Goal: Ask a question

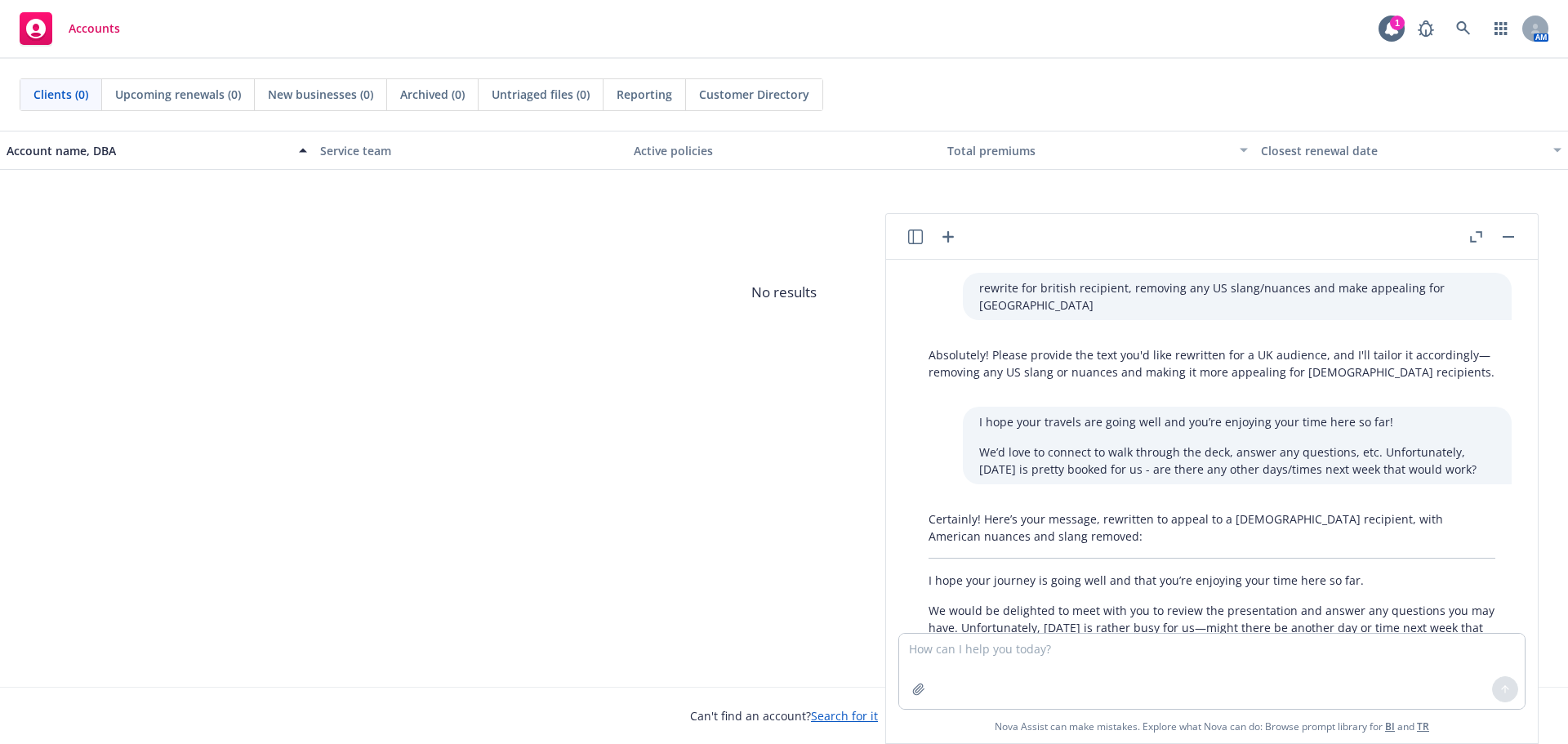
scroll to position [2530, 0]
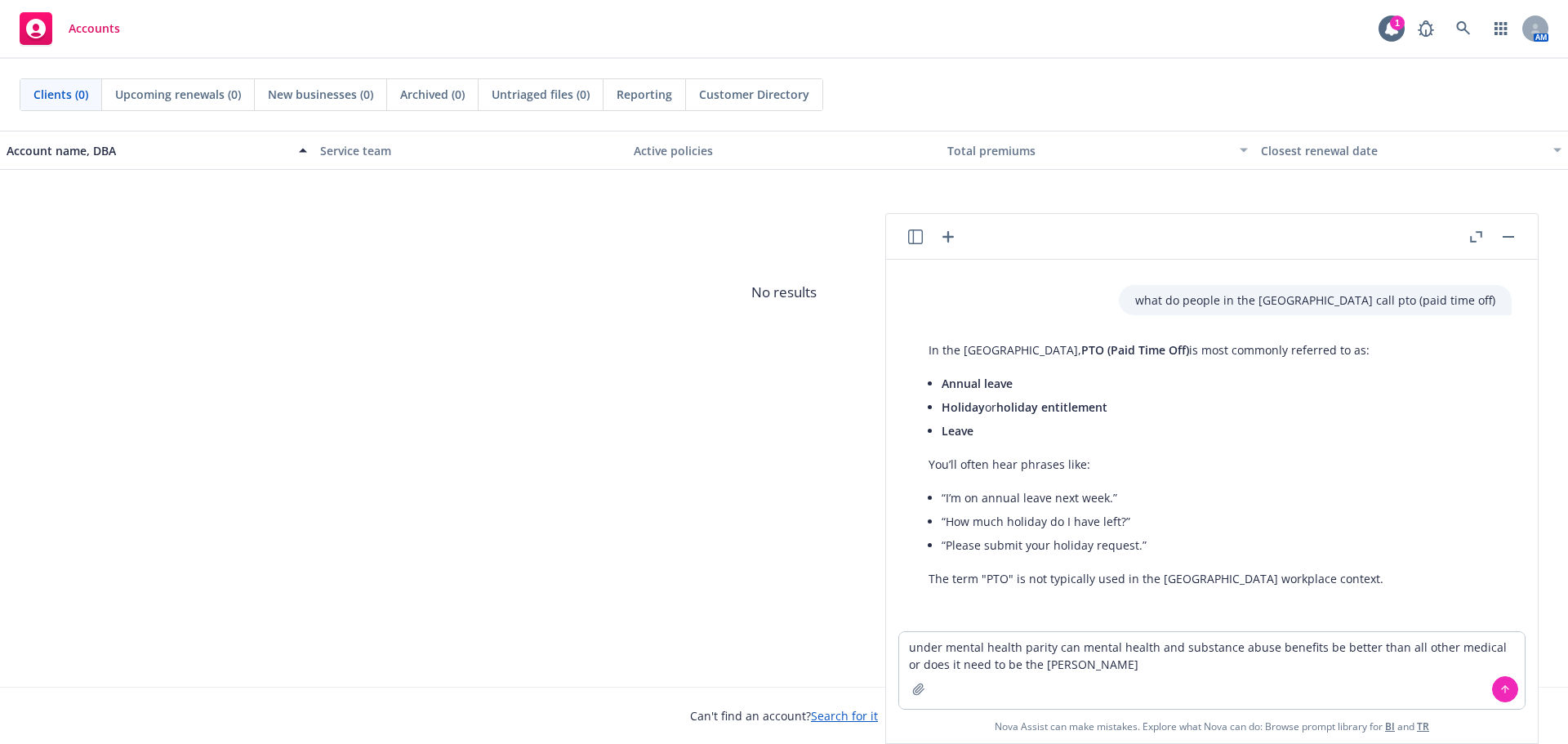
type textarea "under mental health parity can mental health and substance abuse benefits be be…"
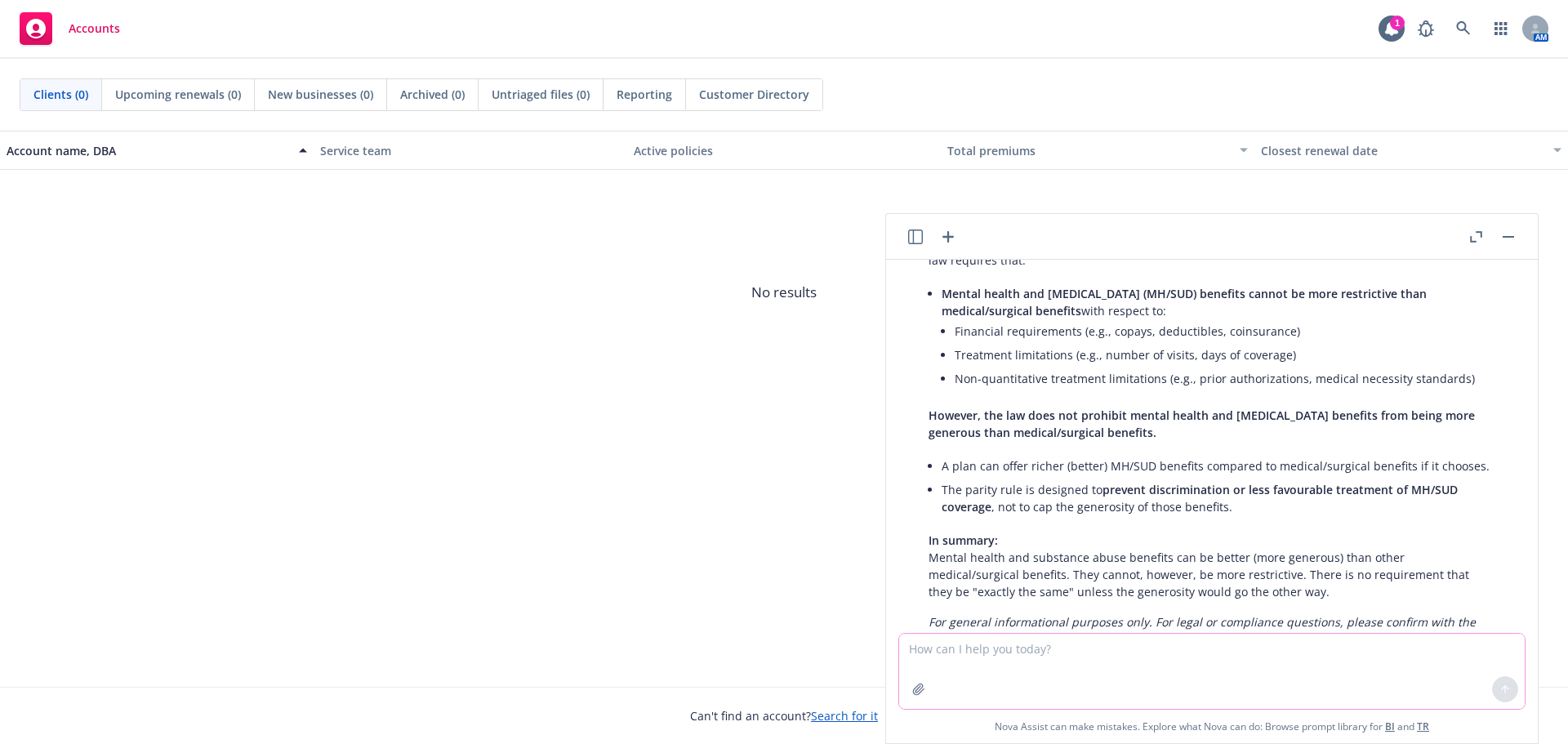
scroll to position [2879, 0]
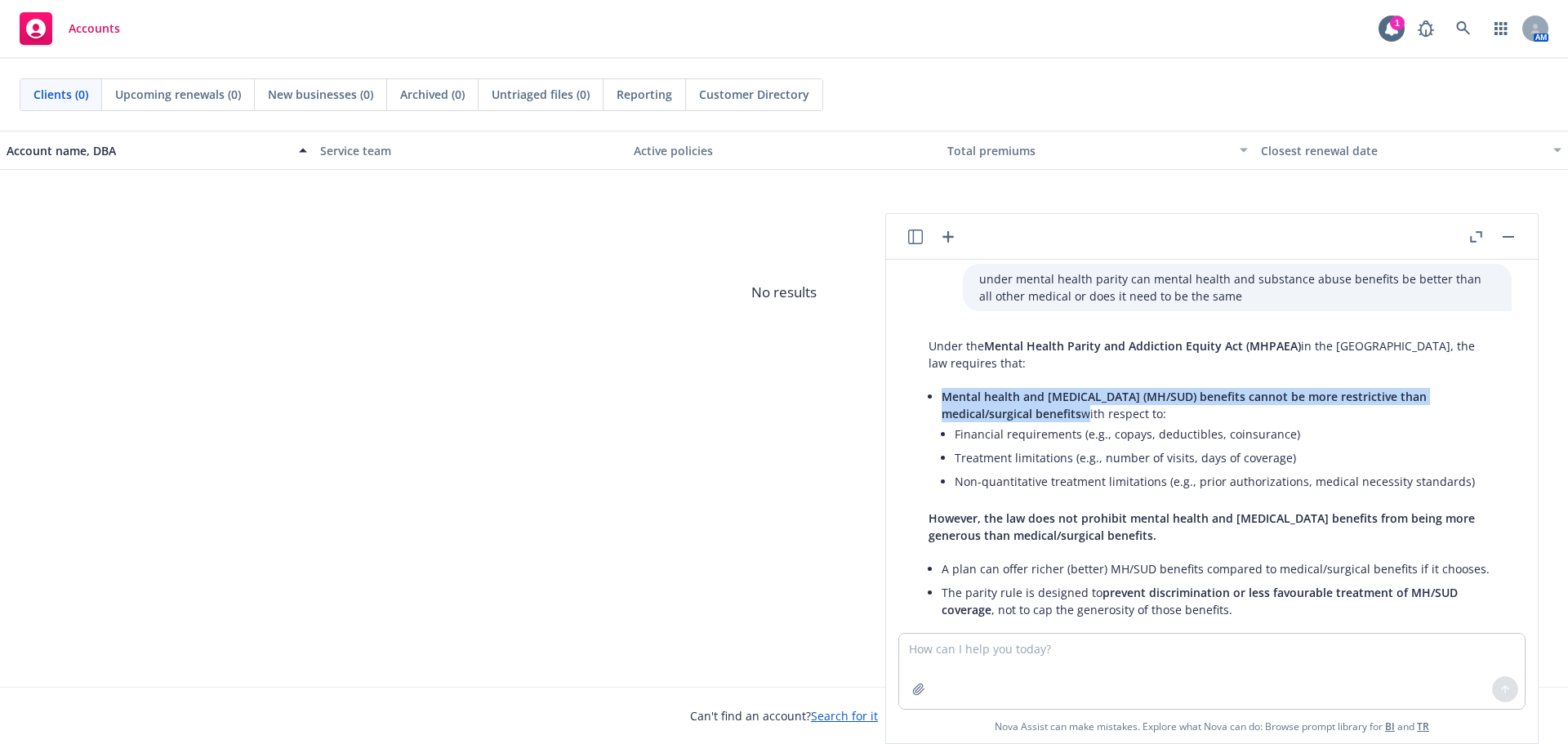
drag, startPoint x: 943, startPoint y: 381, endPoint x: 1084, endPoint y: 397, distance: 141.9
click at [1084, 397] on li "Mental health and [MEDICAL_DATA] (MH/SUD) benefits cannot be more restrictive t…" at bounding box center [1219, 440] width 554 height 112
copy li "Mental health and [MEDICAL_DATA] (MH/SUD) benefits cannot be more restrictive t…"
